Goal: Task Accomplishment & Management: Manage account settings

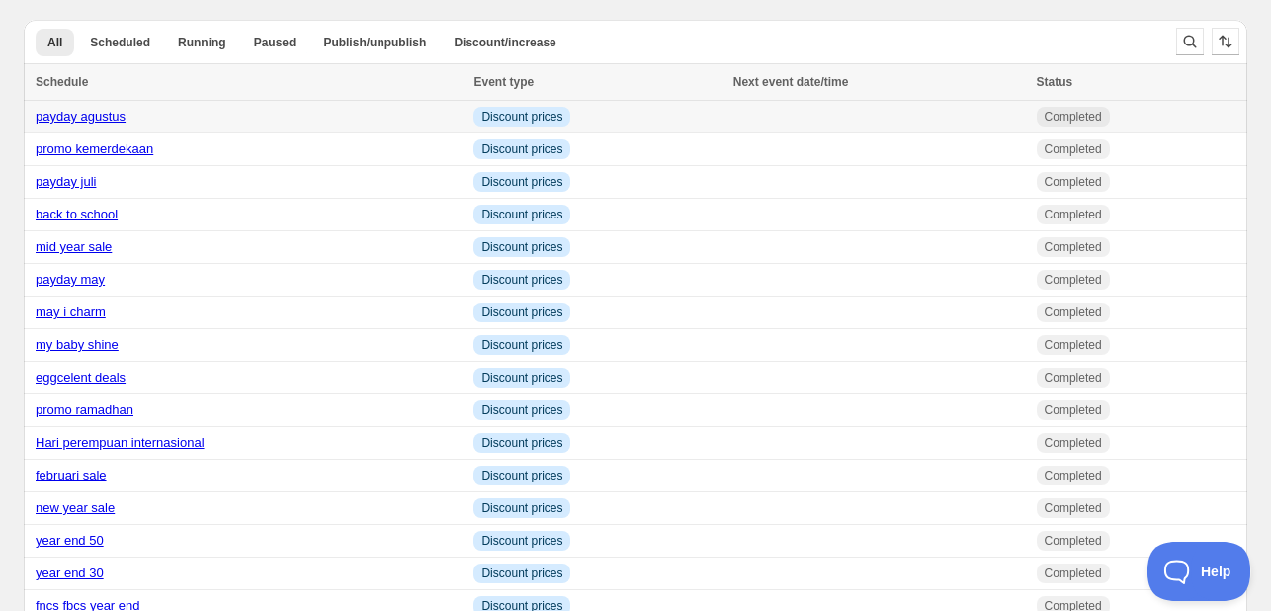
click at [49, 115] on link "payday agustus" at bounding box center [81, 116] width 90 height 15
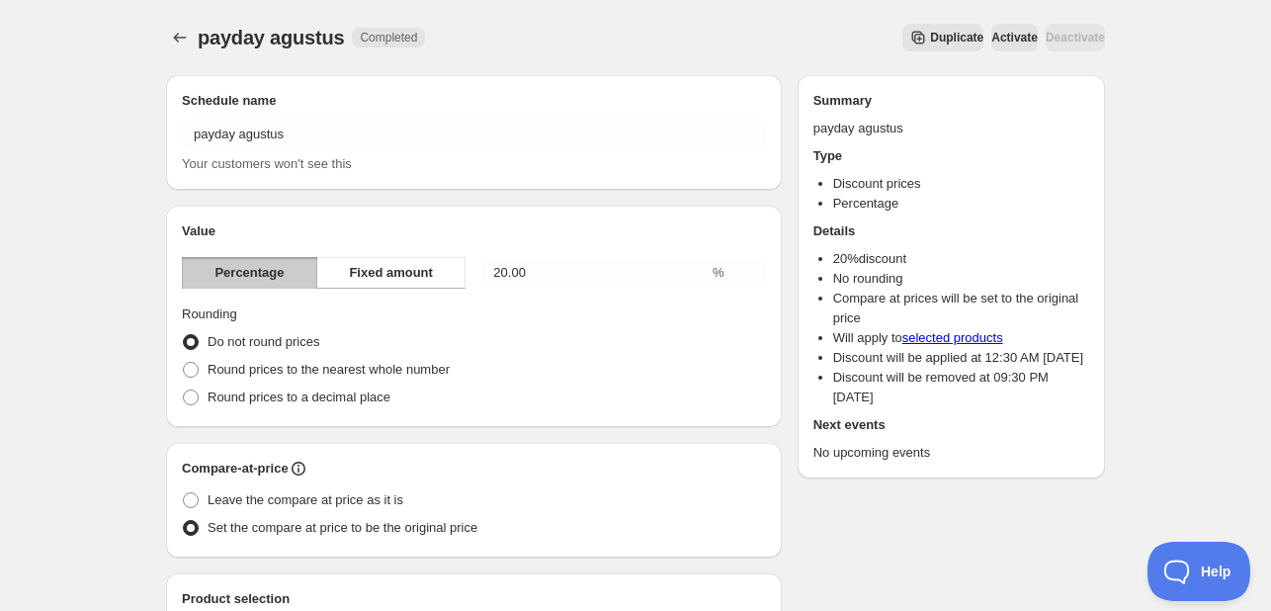
click at [908, 44] on icon "Secondary action label" at bounding box center [918, 38] width 20 height 20
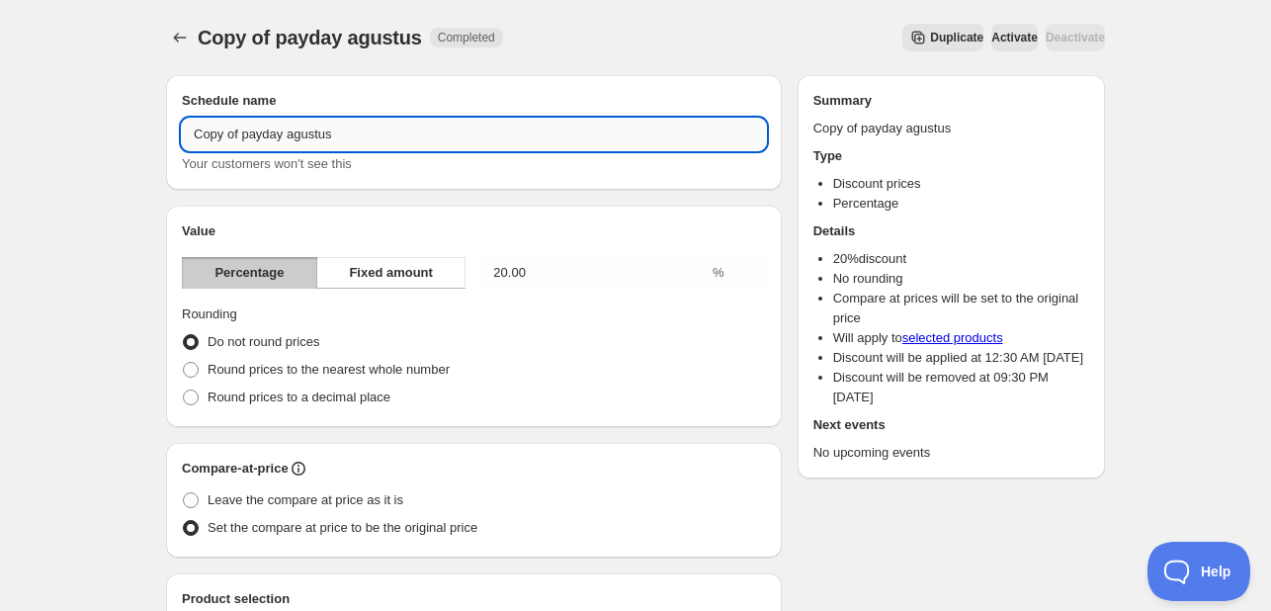
click at [349, 135] on input "Copy of payday agustus" at bounding box center [474, 135] width 584 height 32
type input "beloved customer agustus"
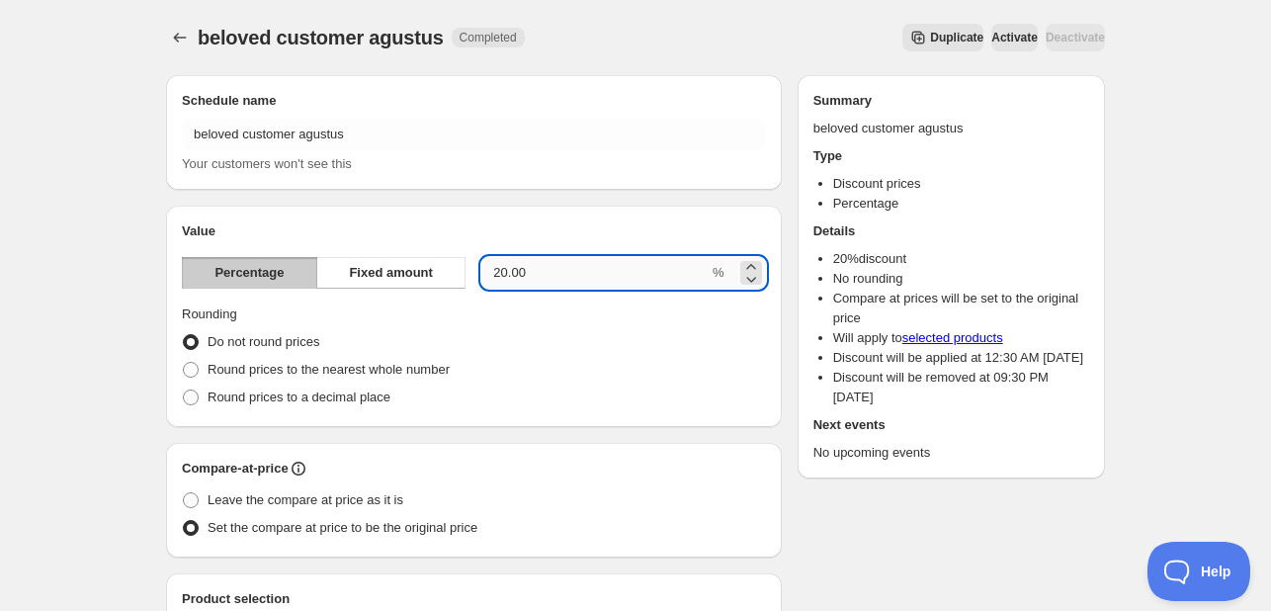
click at [562, 278] on input "20.00" at bounding box center [594, 273] width 227 height 32
type input "40"
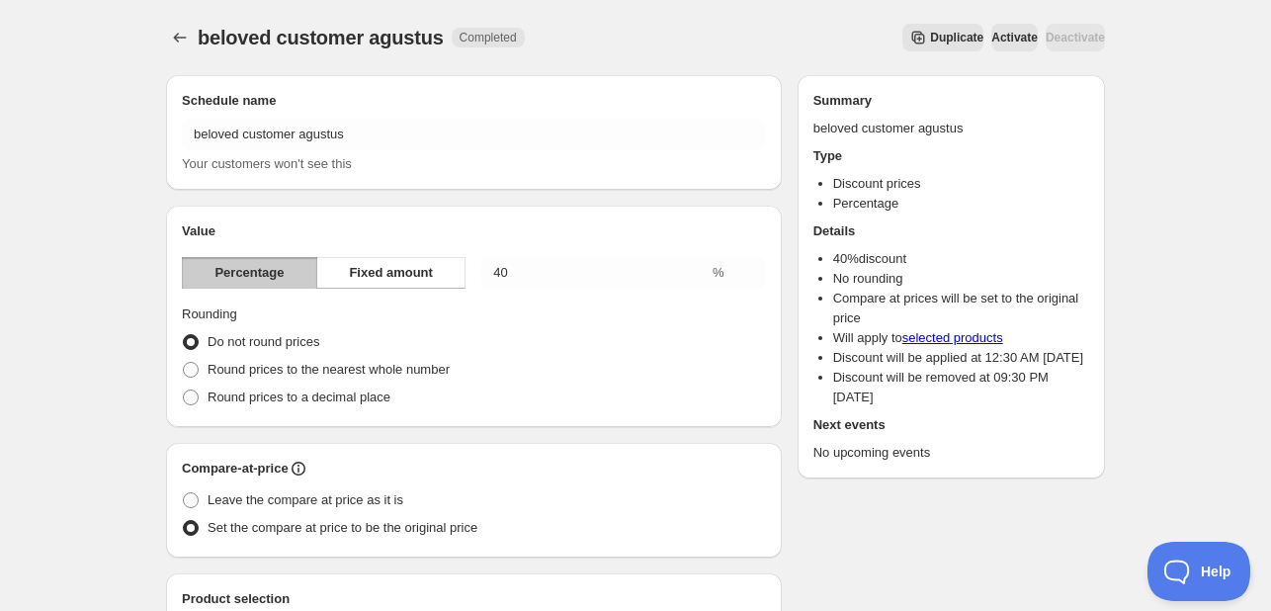
click at [591, 333] on div "Do not round prices" at bounding box center [474, 342] width 584 height 28
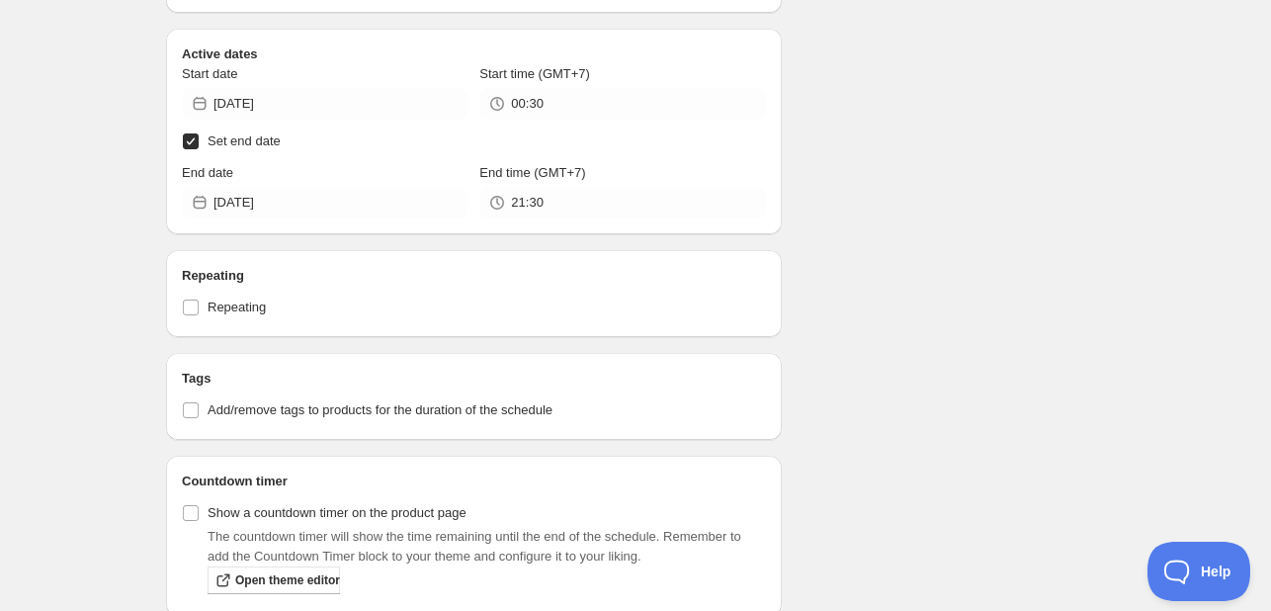
scroll to position [2469, 0]
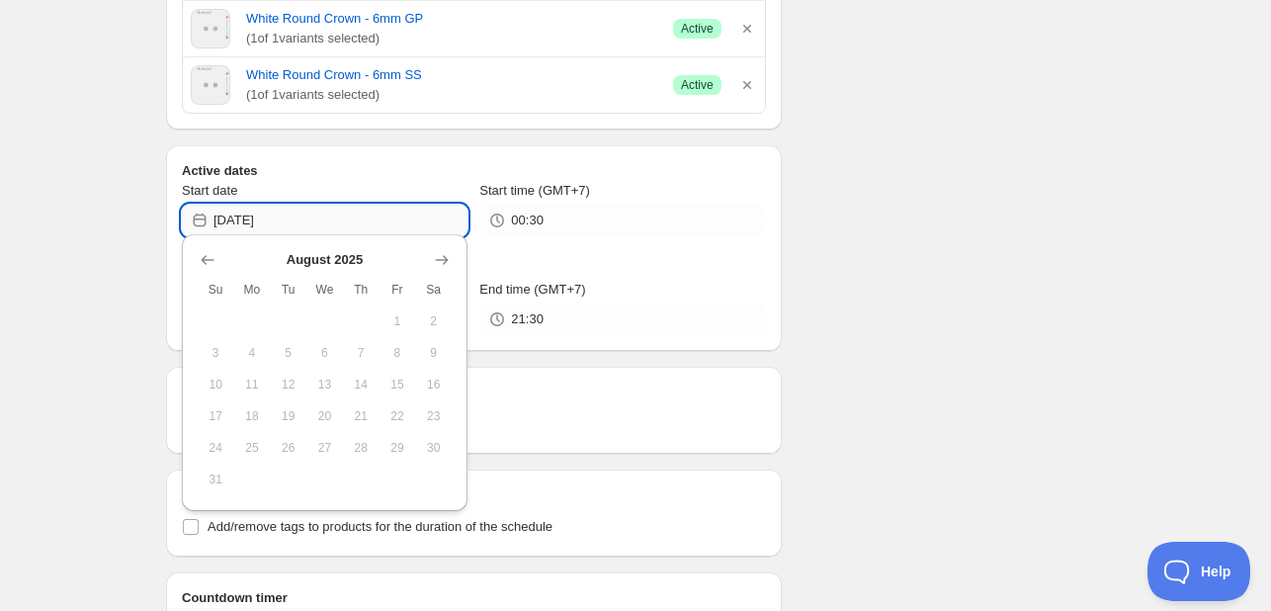
click at [328, 220] on input "[DATE]" at bounding box center [340, 221] width 254 height 32
click at [436, 260] on icon "Show next month, September 2025" at bounding box center [442, 261] width 13 height 10
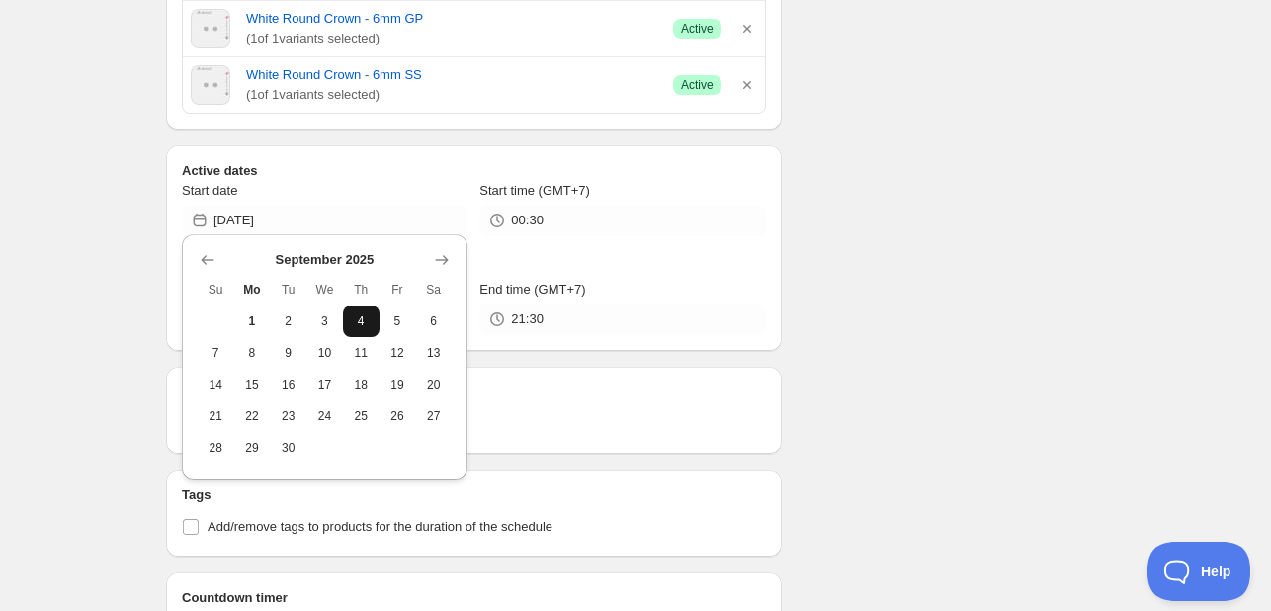
click at [373, 314] on button "4" at bounding box center [361, 321] width 37 height 32
type input "[DATE]"
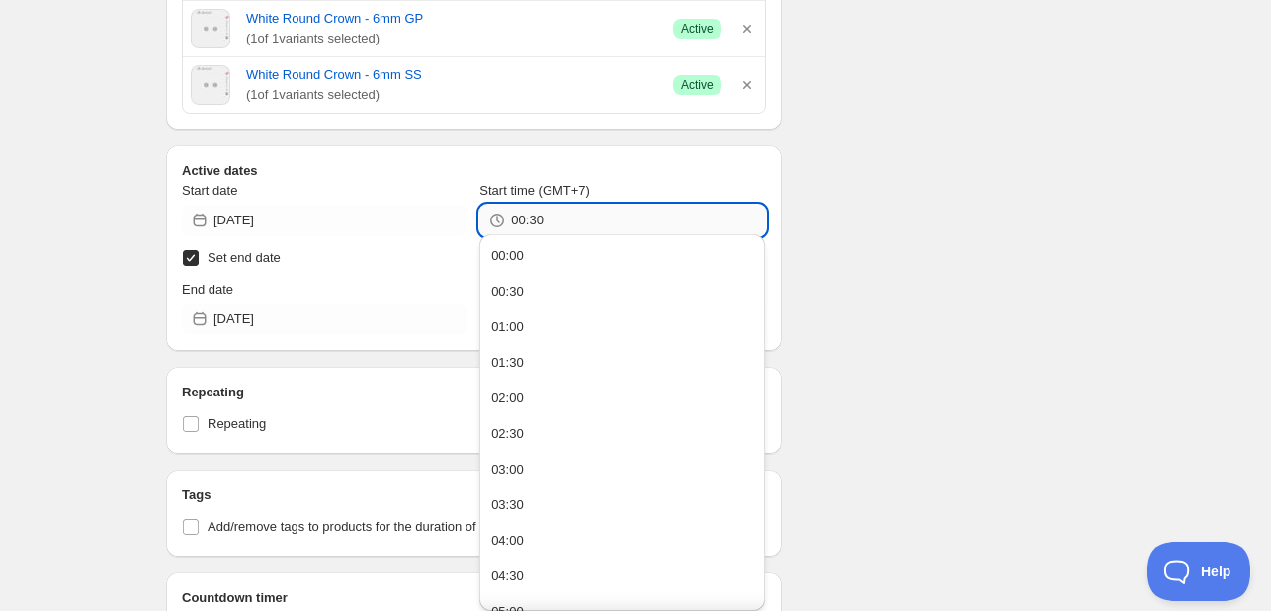
click at [529, 221] on input "00:30" at bounding box center [638, 221] width 254 height 32
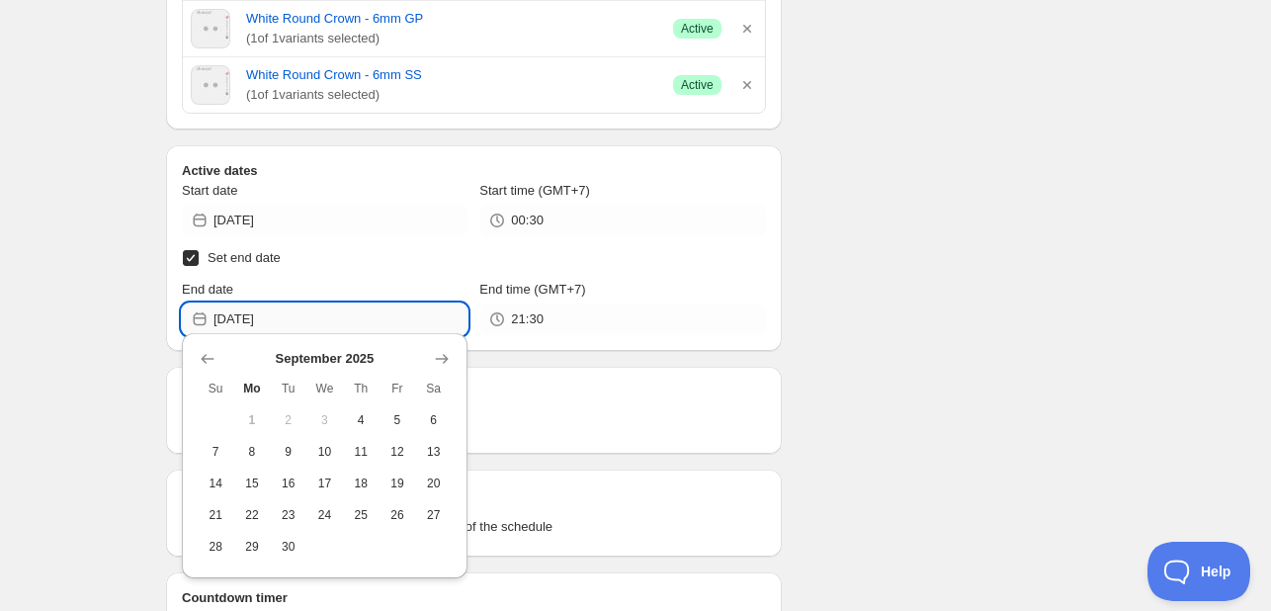
click at [290, 313] on input "[DATE]" at bounding box center [340, 319] width 254 height 32
click at [269, 455] on button "8" at bounding box center [252, 452] width 37 height 32
type input "[DATE]"
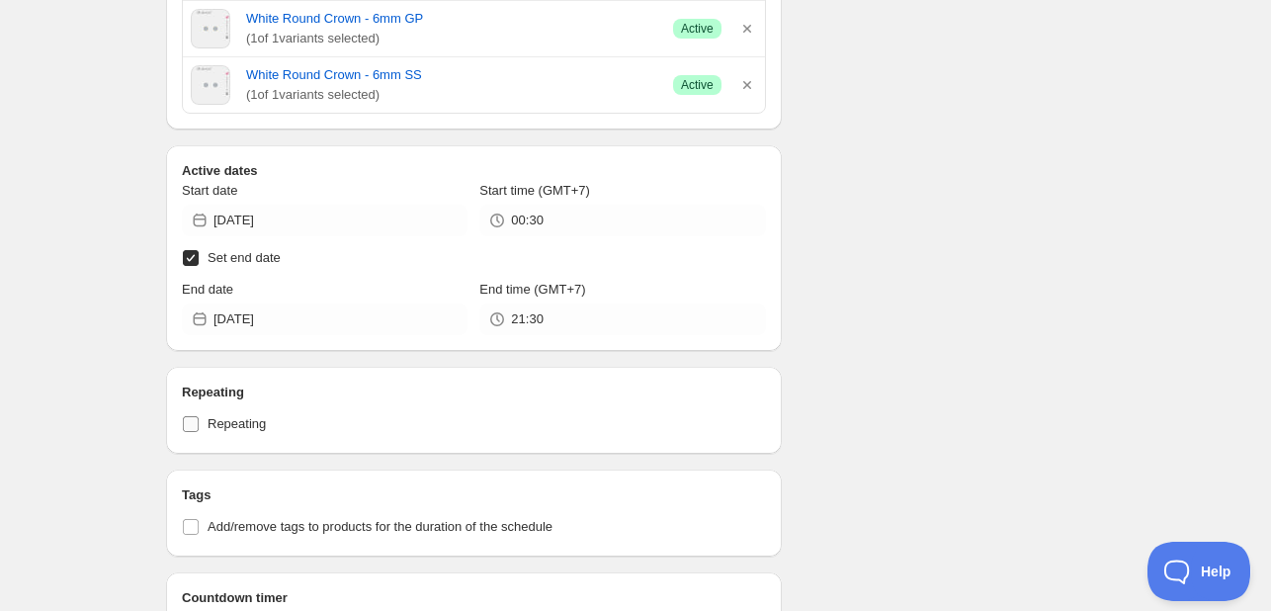
click at [457, 428] on label "Repeating" at bounding box center [474, 424] width 584 height 28
click at [199, 428] on input "Repeating" at bounding box center [191, 424] width 16 height 16
checkbox input "true"
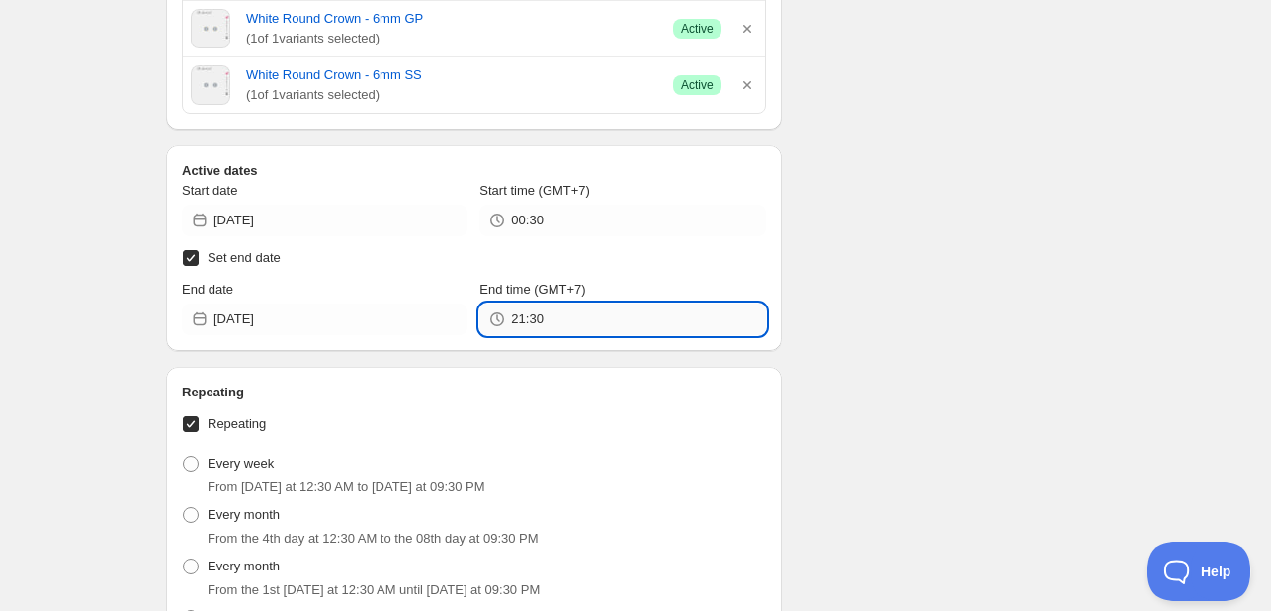
click at [617, 325] on input "21:30" at bounding box center [638, 319] width 254 height 32
click at [617, 304] on input "21:30" at bounding box center [638, 319] width 254 height 32
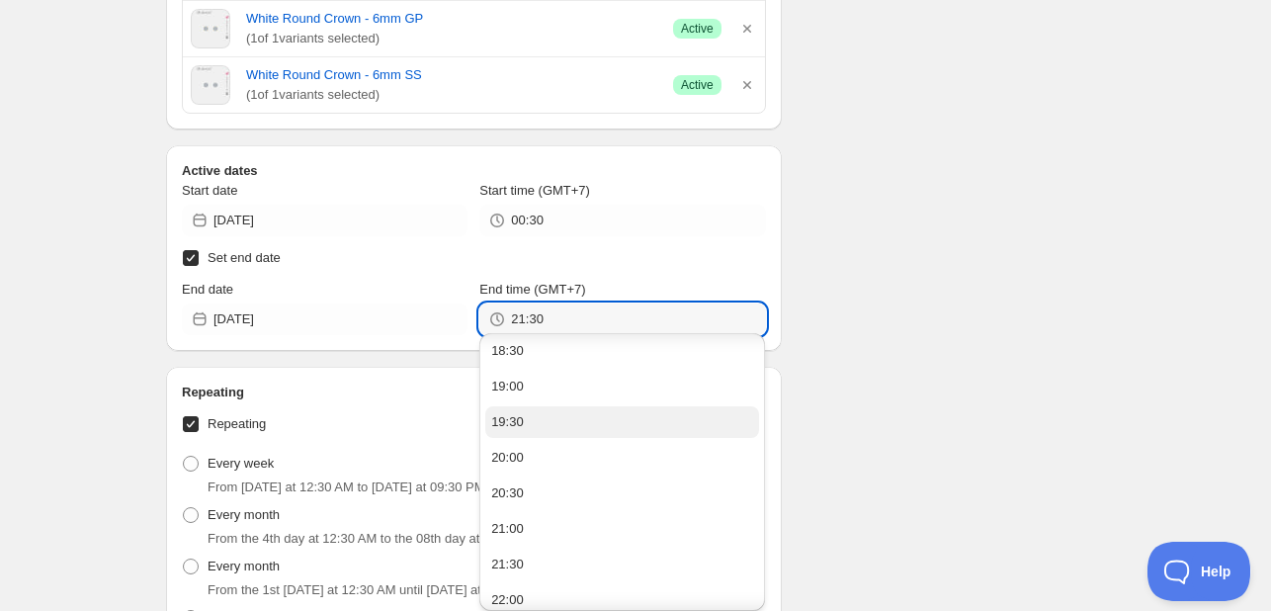
scroll to position [1438, 0]
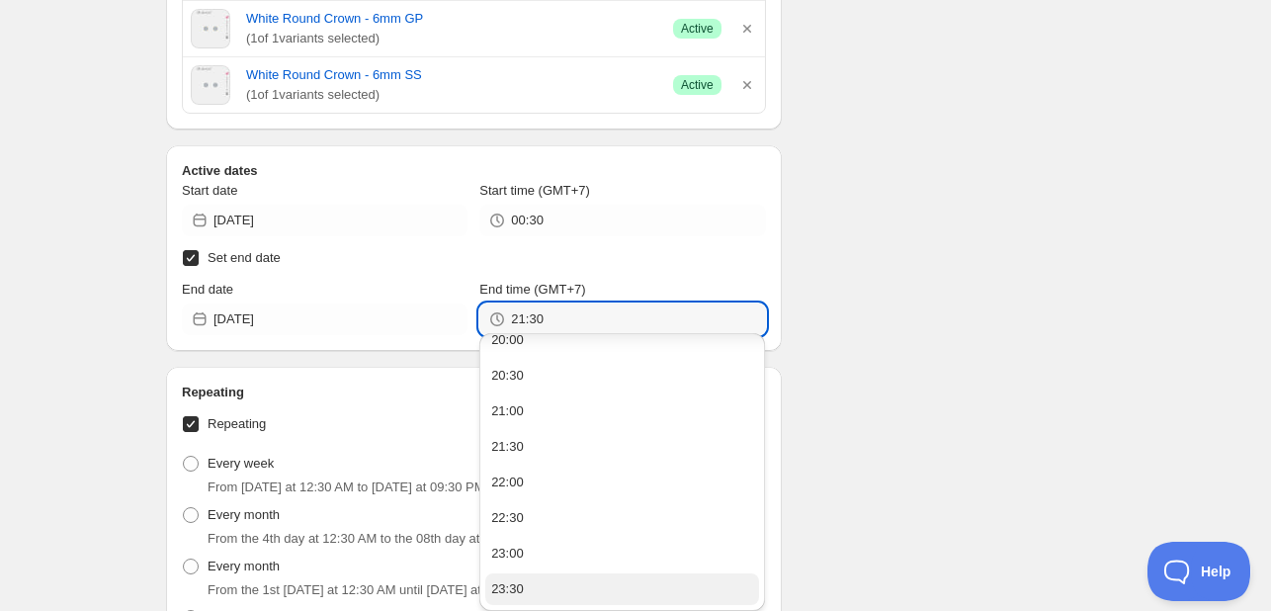
click at [587, 592] on button "23:30" at bounding box center [622, 589] width 274 height 32
type input "23:30"
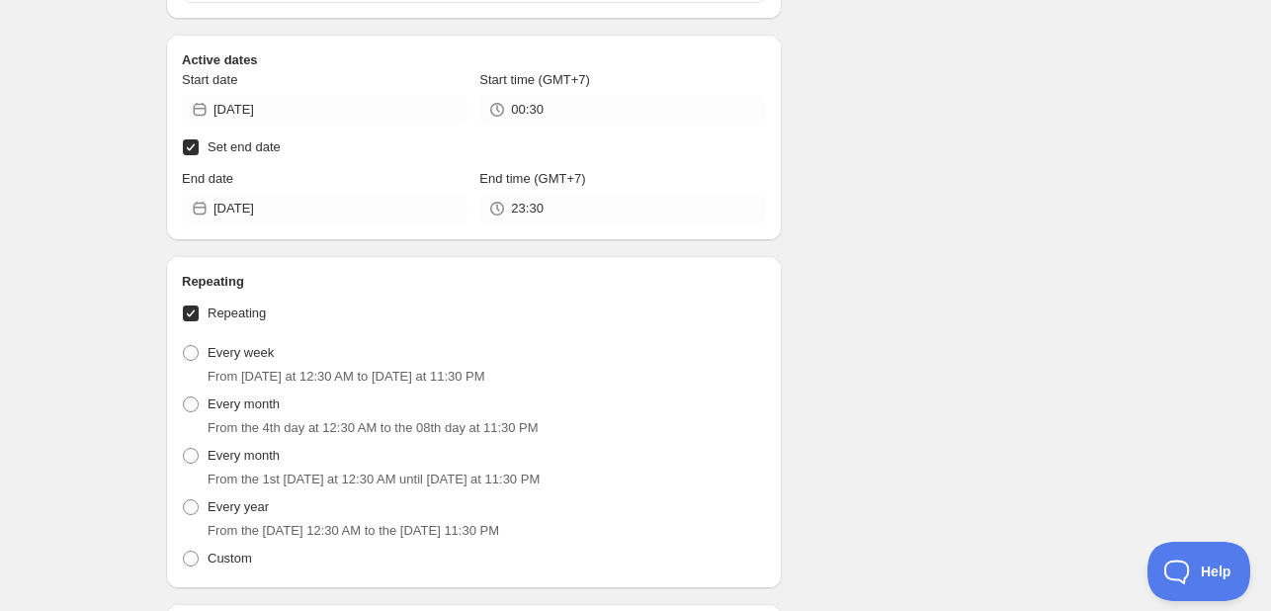
scroll to position [2765, 0]
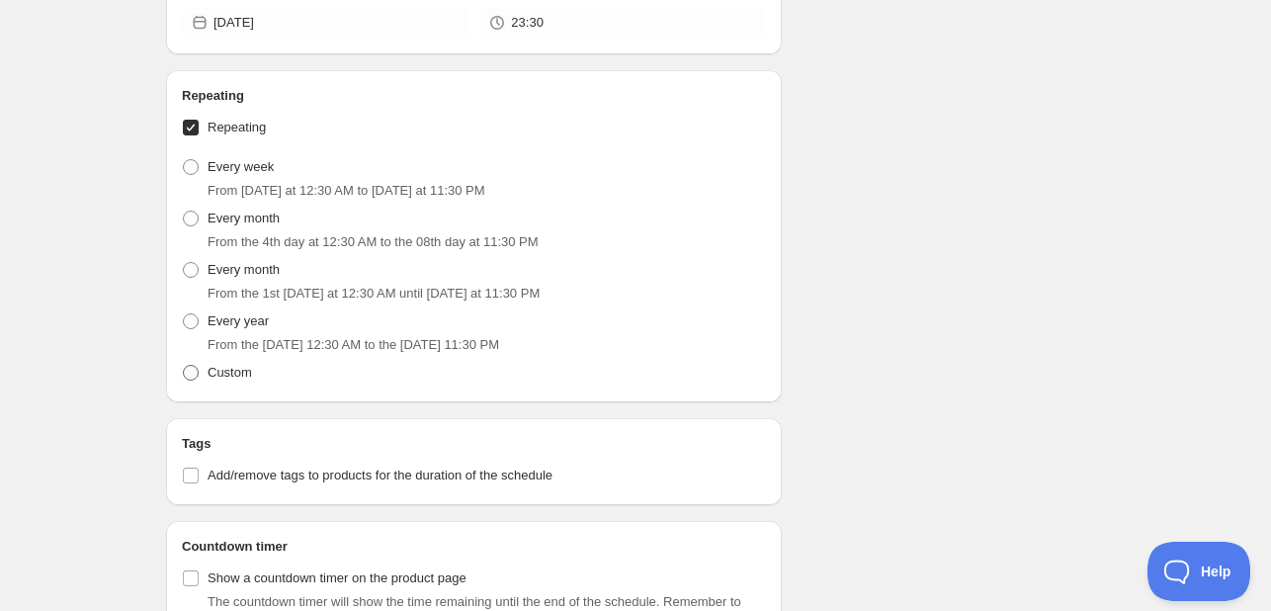
click at [240, 372] on span "Custom" at bounding box center [230, 372] width 44 height 15
click at [184, 366] on input "Custom" at bounding box center [183, 365] width 1 height 1
radio input "true"
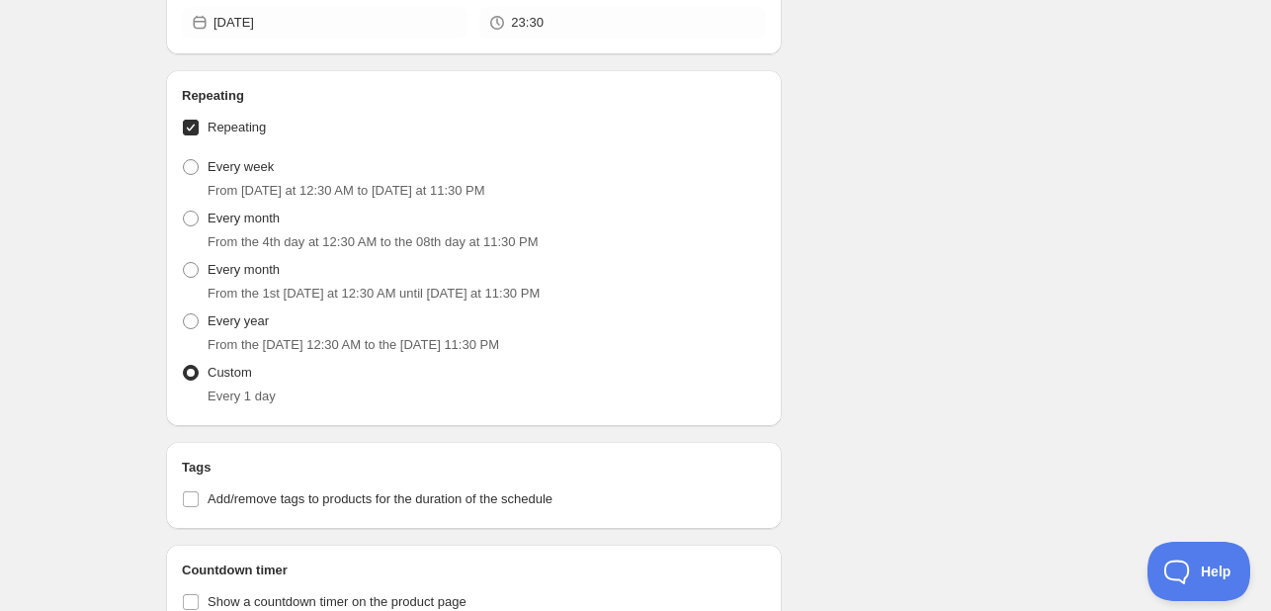
click at [188, 127] on input "Repeating" at bounding box center [191, 128] width 16 height 16
checkbox input "false"
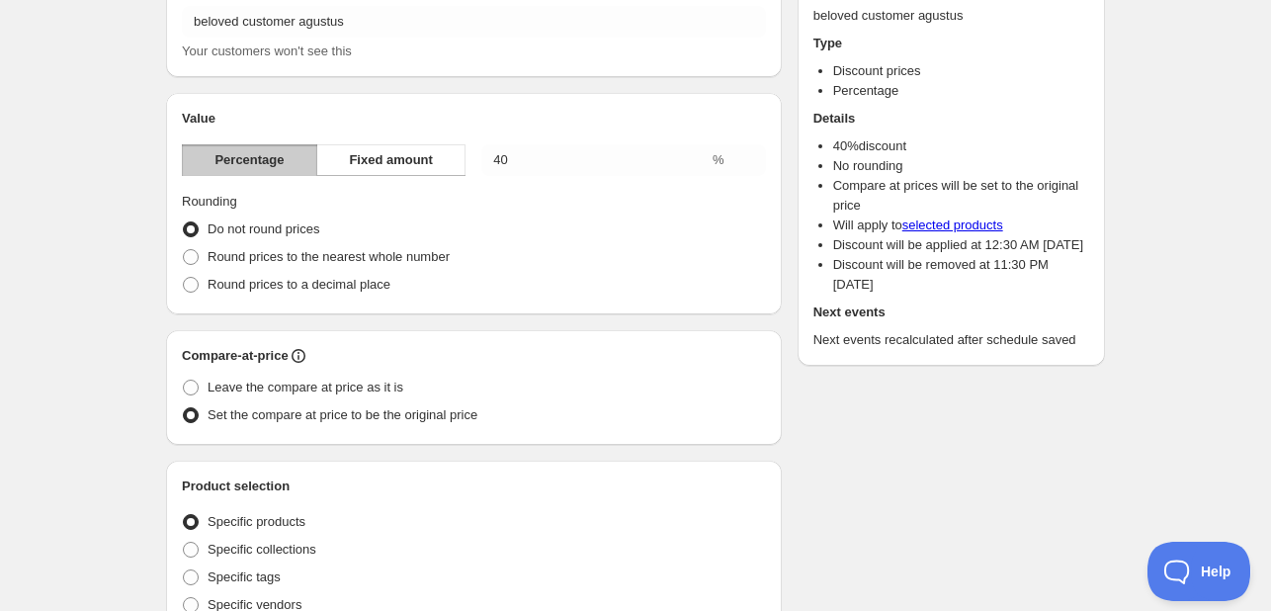
scroll to position [0, 0]
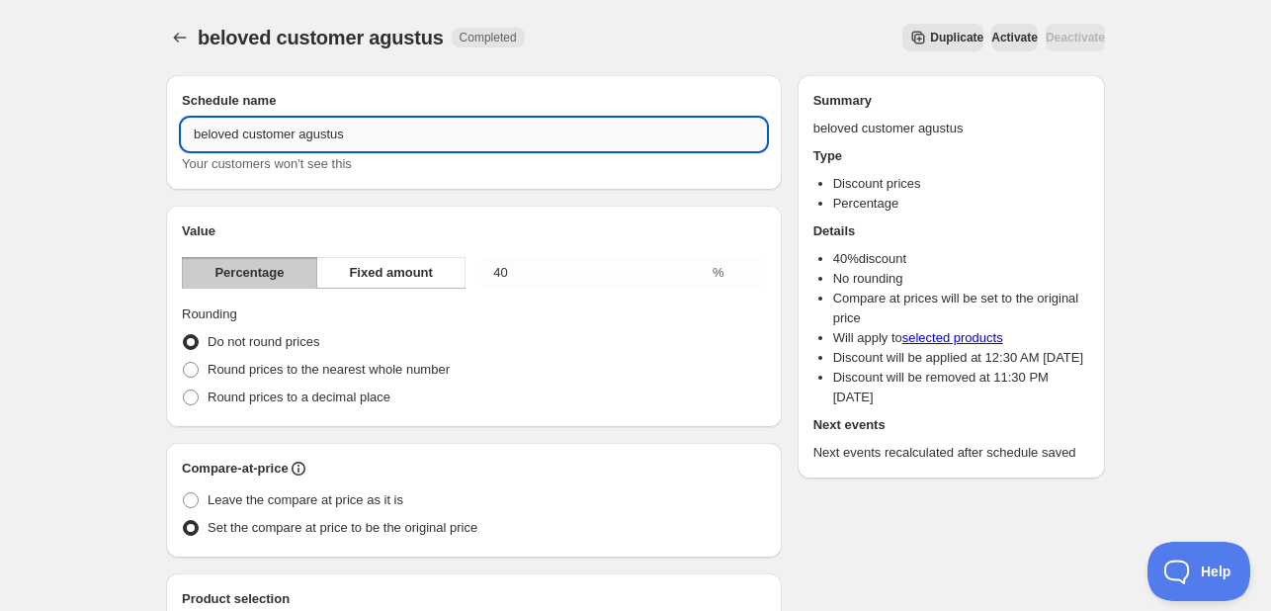
click at [408, 137] on input "beloved customer agustus" at bounding box center [474, 135] width 584 height 32
type input "beloved customer september"
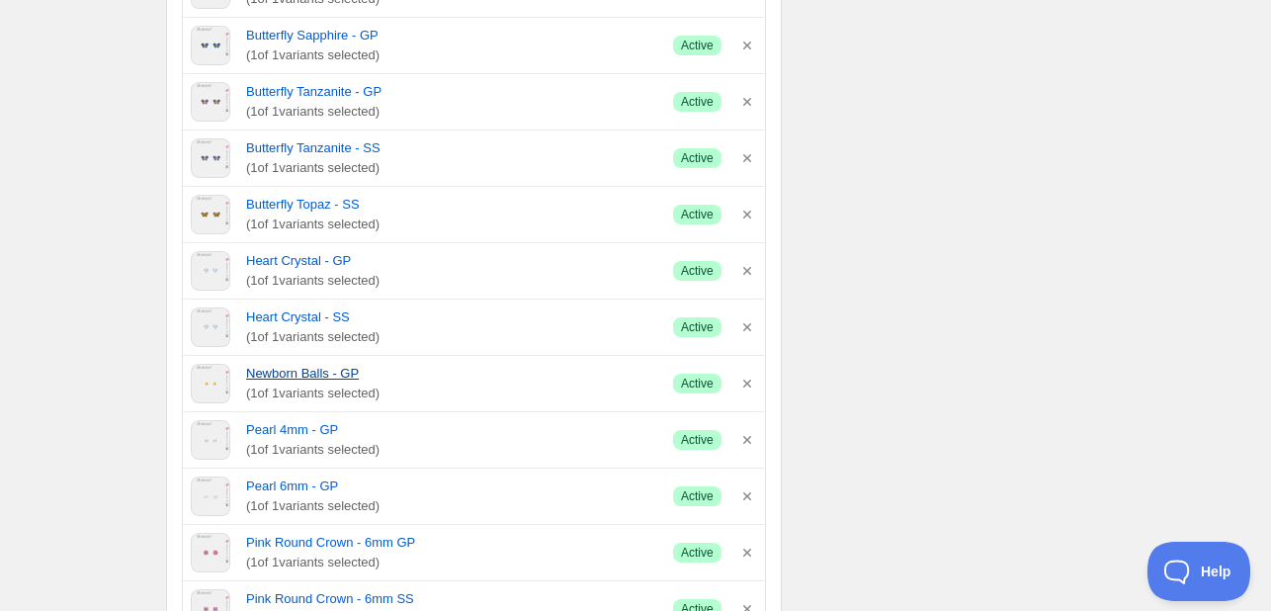
scroll to position [1480, 0]
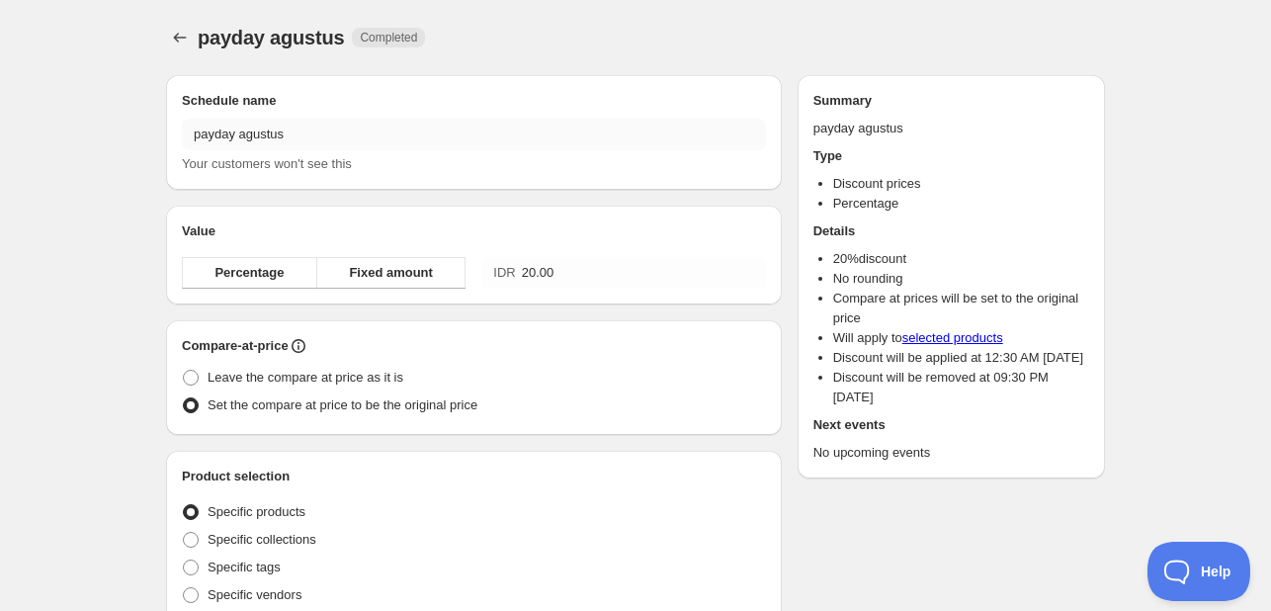
radio input "true"
checkbox input "true"
